Goal: Information Seeking & Learning: Find specific fact

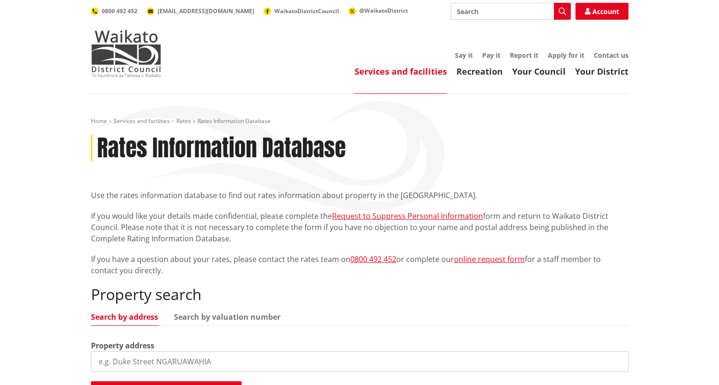
scroll to position [46, 0]
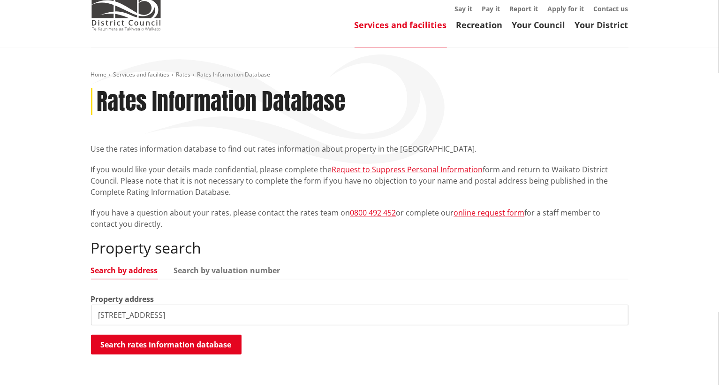
type input "72 hakanoa street"
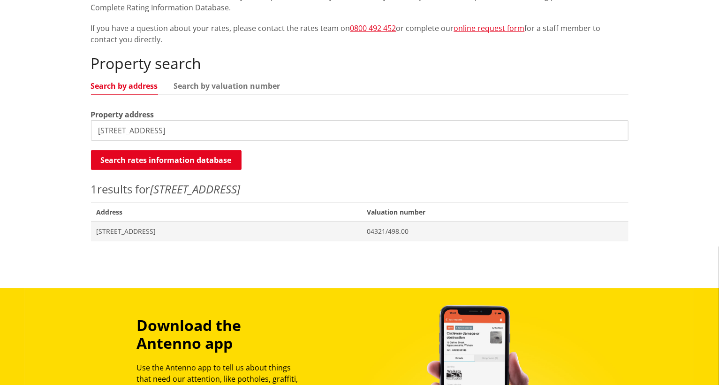
scroll to position [234, 0]
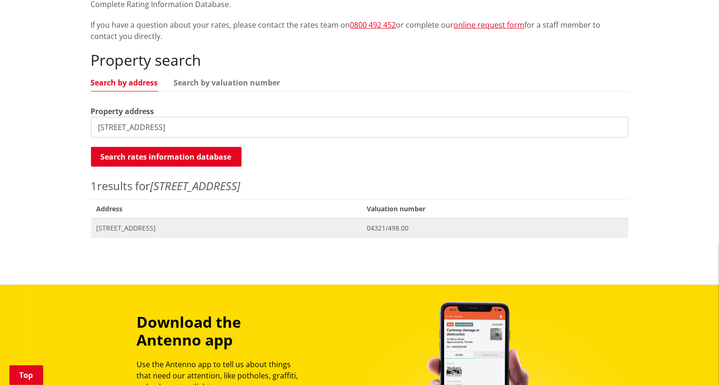
click at [158, 224] on span "[STREET_ADDRESS]" at bounding box center [226, 227] width 259 height 9
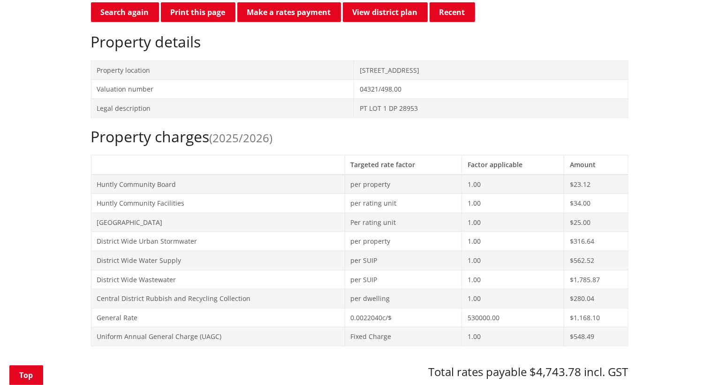
scroll to position [234, 0]
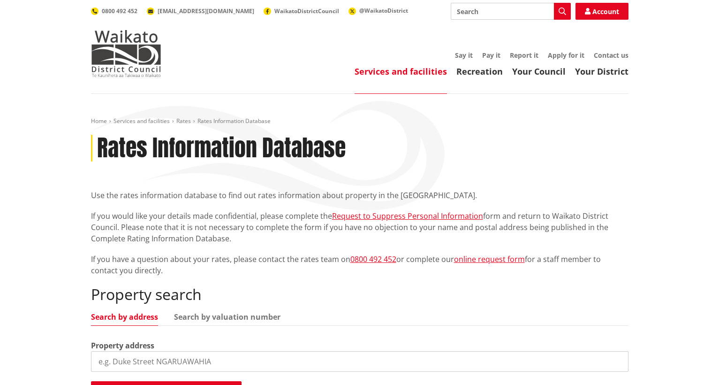
scroll to position [234, 0]
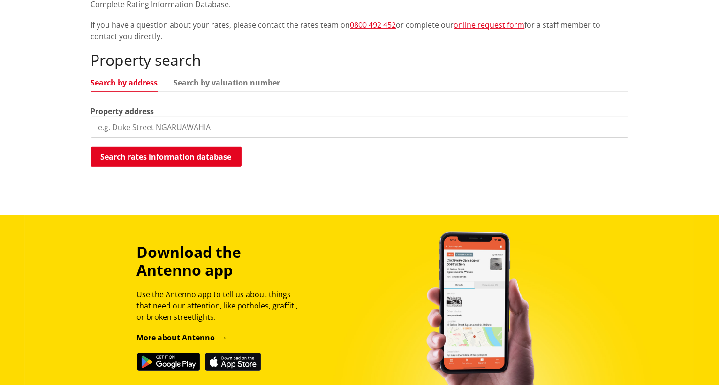
click at [223, 127] on input "search" at bounding box center [359, 127] width 537 height 21
type input "7 shaw street"
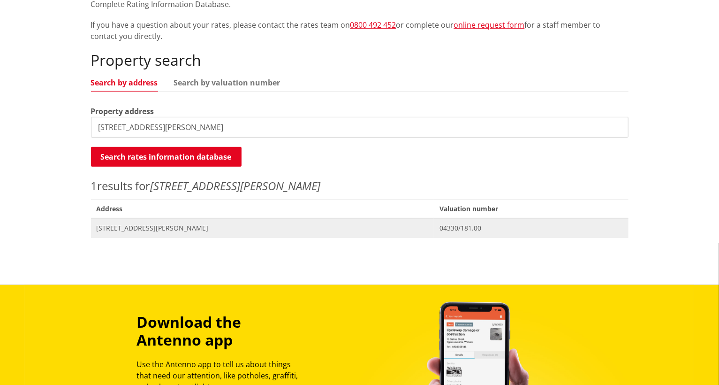
click at [143, 225] on span "[STREET_ADDRESS][PERSON_NAME]" at bounding box center [263, 227] width 332 height 9
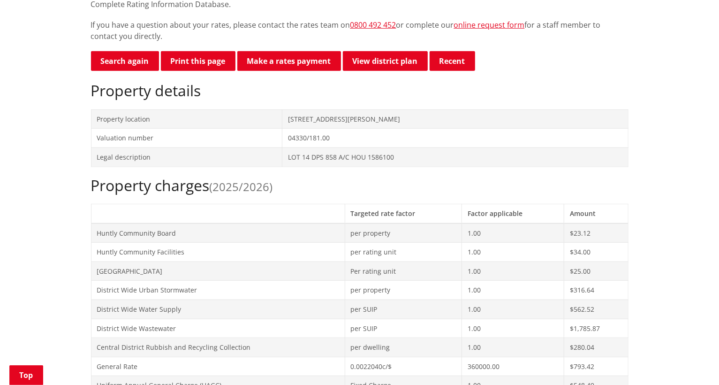
scroll to position [93, 0]
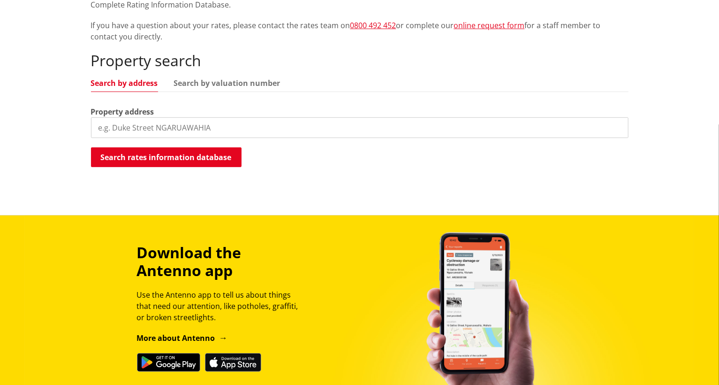
click at [231, 120] on input "search" at bounding box center [359, 127] width 537 height 21
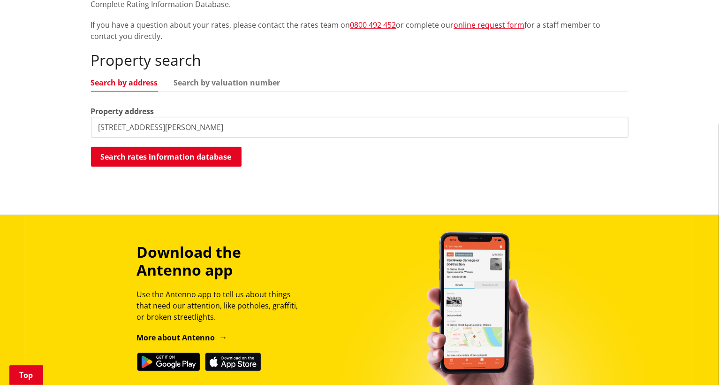
type input "9A shaw street"
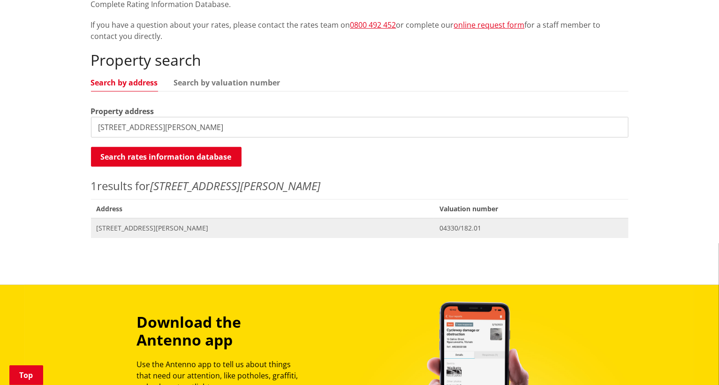
click at [144, 234] on span "Address 9A Shaw Street HUNTLY" at bounding box center [262, 227] width 343 height 19
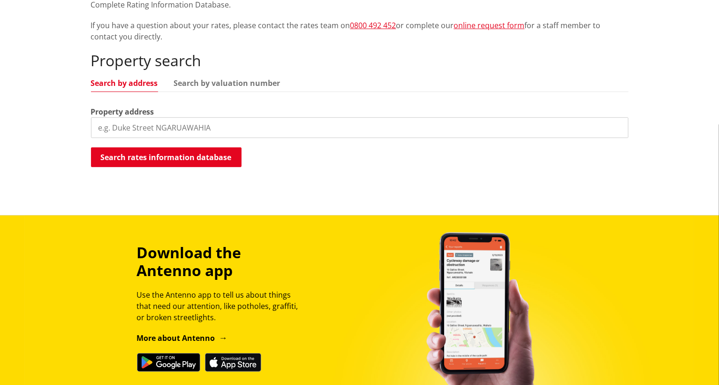
click at [237, 127] on input "search" at bounding box center [359, 127] width 537 height 21
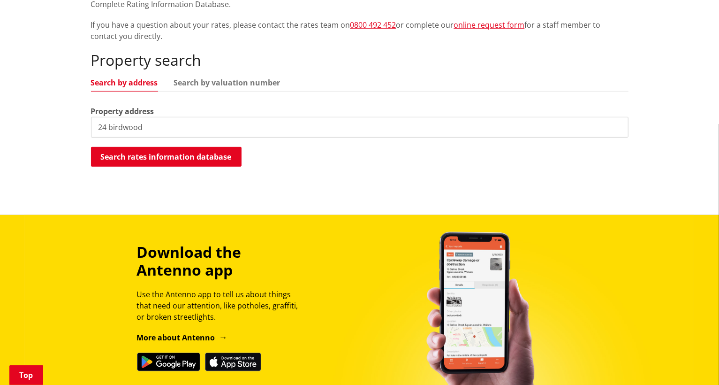
type input "24 birdwood"
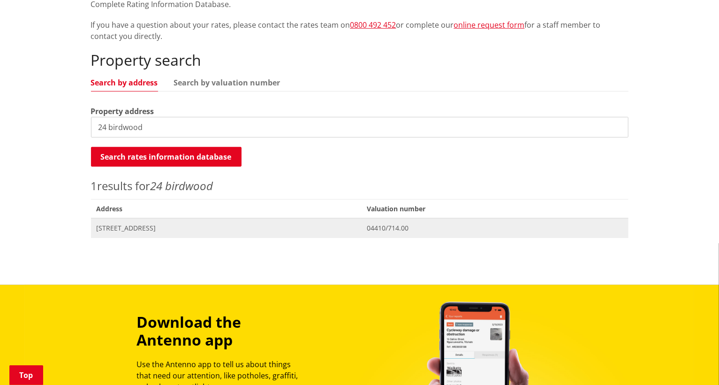
click at [158, 226] on span "[STREET_ADDRESS]" at bounding box center [226, 227] width 259 height 9
click at [456, 225] on span "04410/714.00" at bounding box center [495, 227] width 256 height 9
click at [127, 227] on span "[STREET_ADDRESS]" at bounding box center [226, 227] width 259 height 9
click at [170, 231] on span "[STREET_ADDRESS]" at bounding box center [226, 227] width 259 height 9
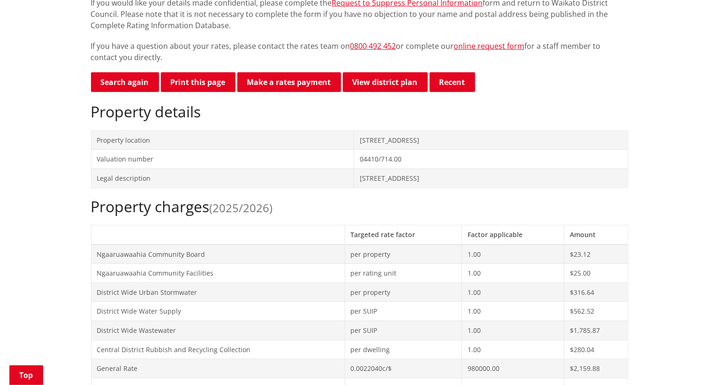
scroll to position [187, 0]
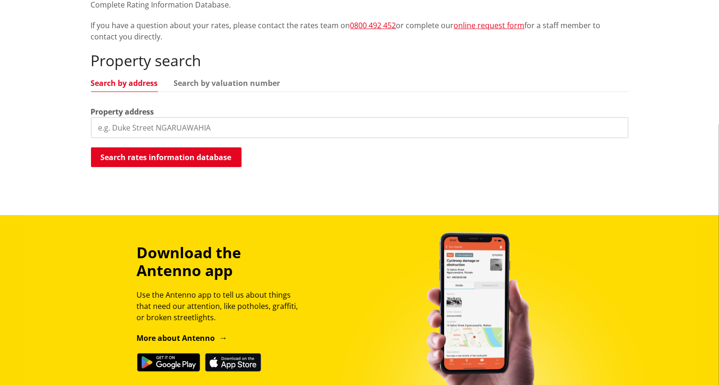
click at [212, 124] on input "search" at bounding box center [359, 127] width 537 height 21
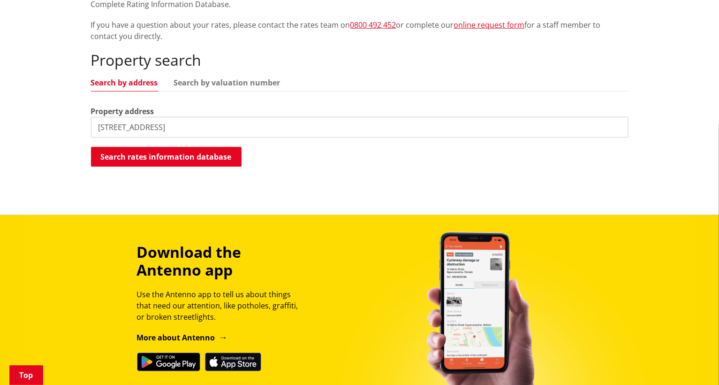
type input "473b waingaro road"
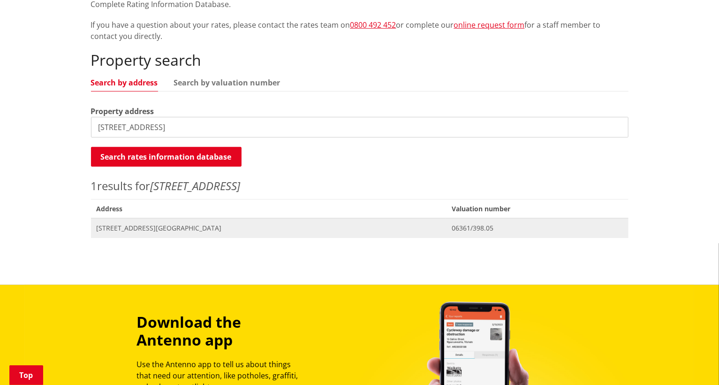
click at [158, 228] on span "[STREET_ADDRESS][GEOGRAPHIC_DATA]" at bounding box center [269, 227] width 344 height 9
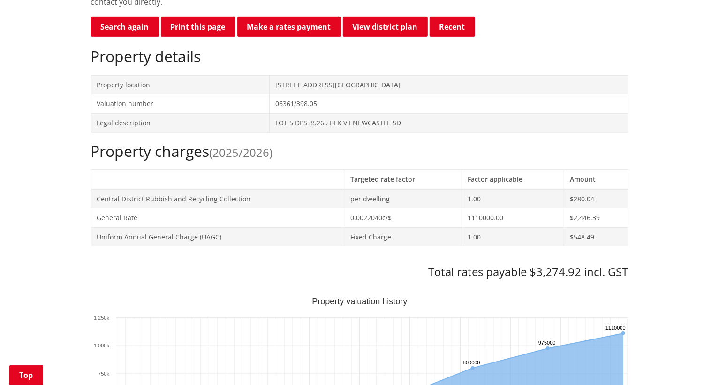
scroll to position [422, 0]
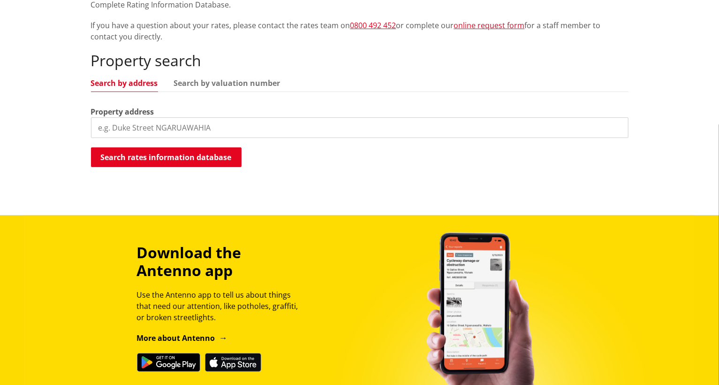
click at [159, 127] on input "search" at bounding box center [359, 127] width 537 height 21
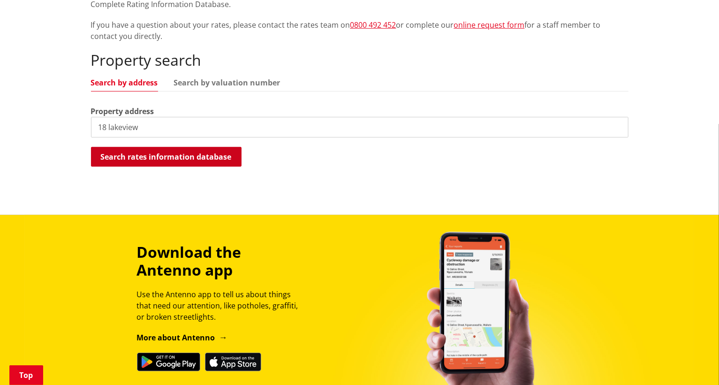
type input "18 lakeview"
click at [178, 154] on button "Search rates information database" at bounding box center [166, 157] width 151 height 20
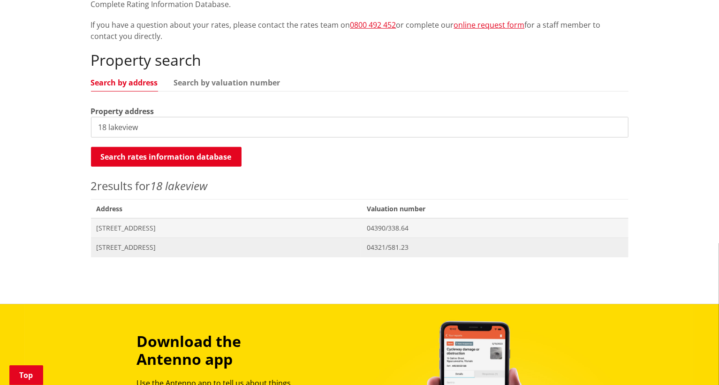
click at [134, 251] on span "18 Lakeview Terrace HUNTLY" at bounding box center [226, 246] width 259 height 9
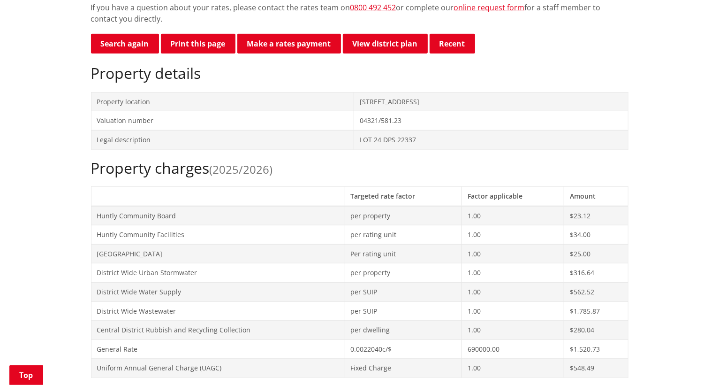
scroll to position [468, 0]
